Goal: Transaction & Acquisition: Obtain resource

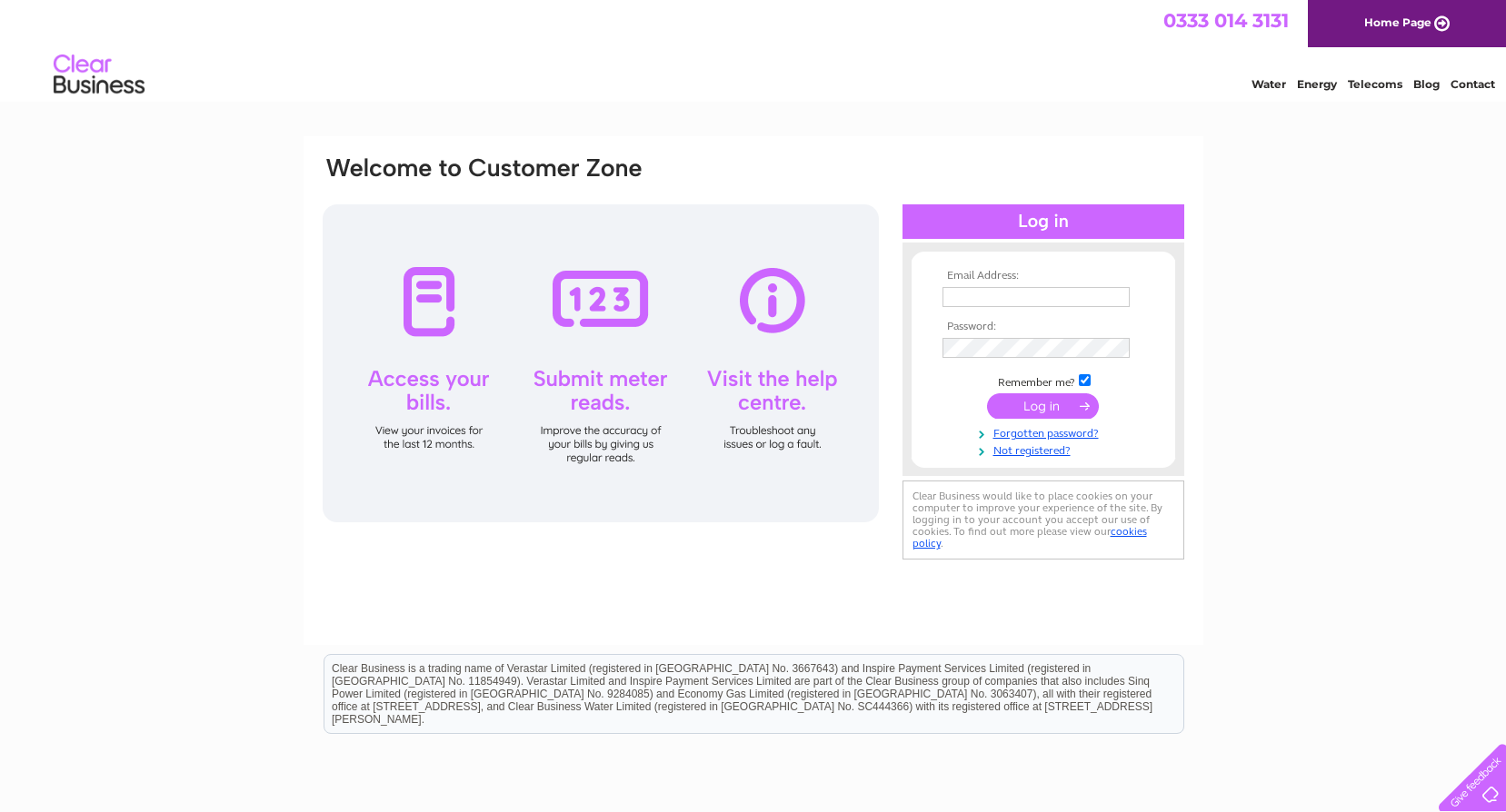
type input "[EMAIL_ADDRESS][DOMAIN_NAME]"
click at [1024, 395] on input "submit" at bounding box center [1044, 406] width 112 height 26
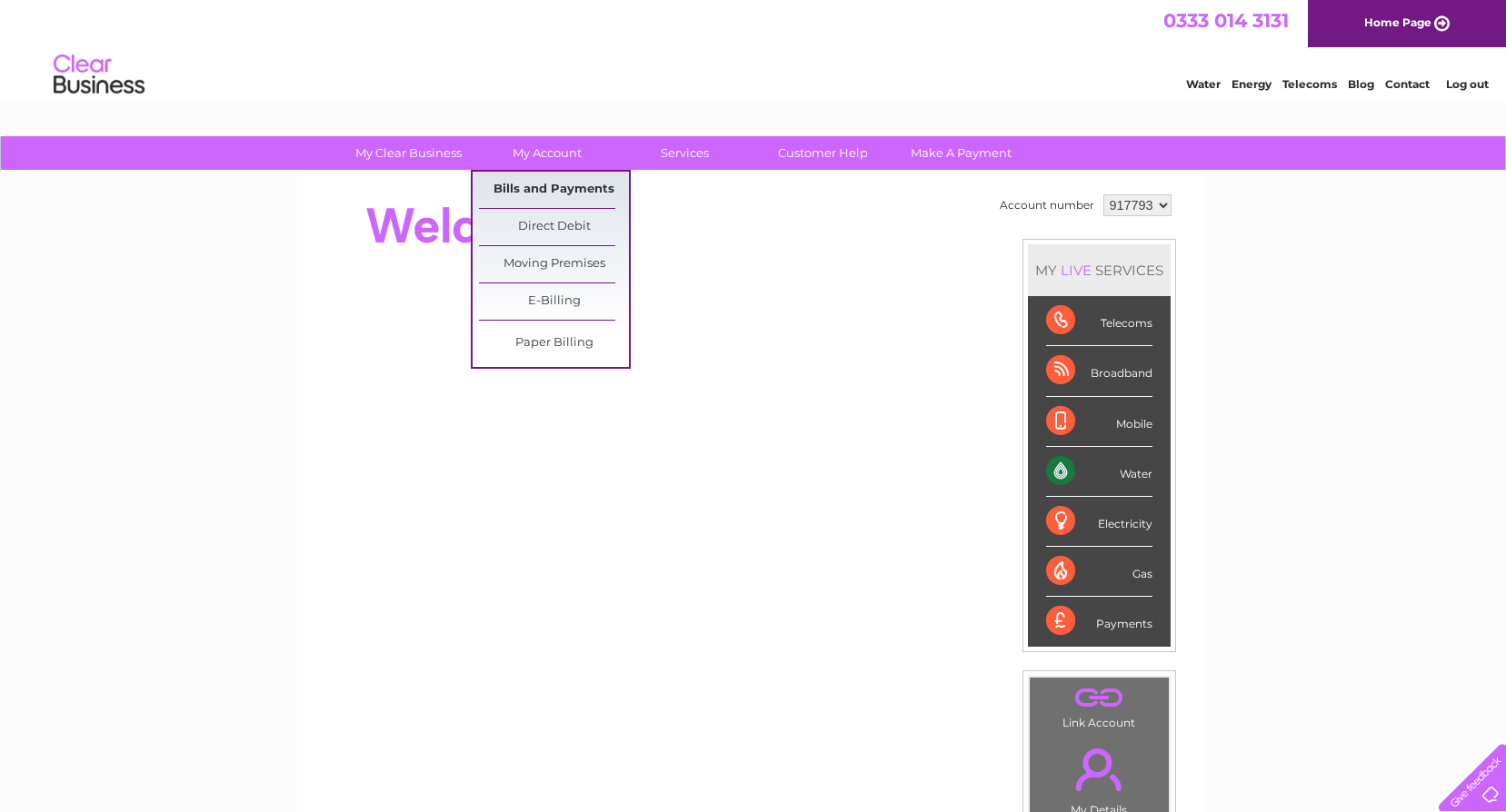
click at [569, 192] on link "Bills and Payments" at bounding box center [555, 190] width 150 height 36
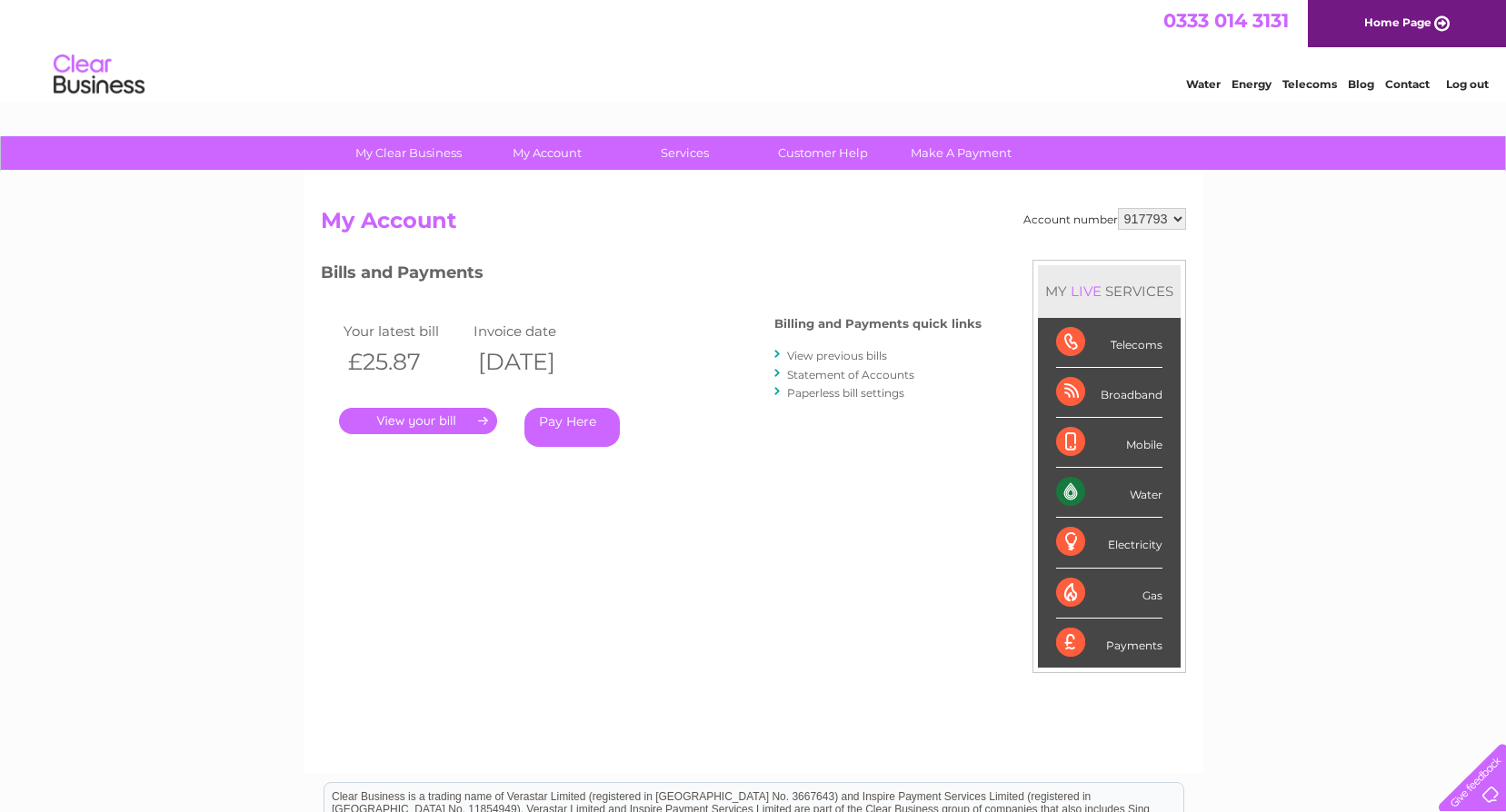
click at [443, 421] on link "." at bounding box center [418, 421] width 158 height 27
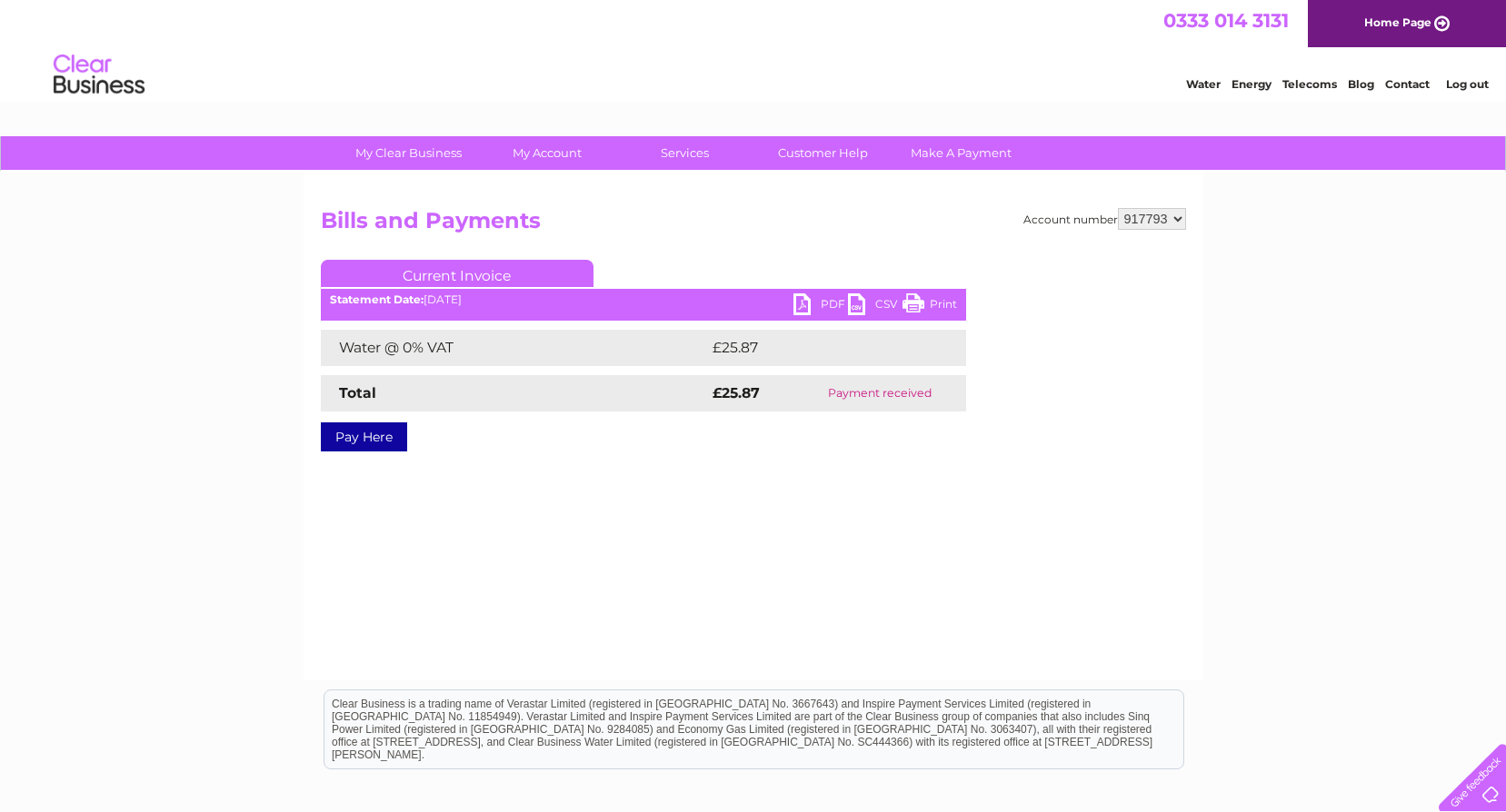
click at [818, 304] on link "PDF" at bounding box center [820, 307] width 54 height 27
click at [1457, 86] on link "Log out" at bounding box center [1467, 84] width 43 height 13
